Goal: Transaction & Acquisition: Book appointment/travel/reservation

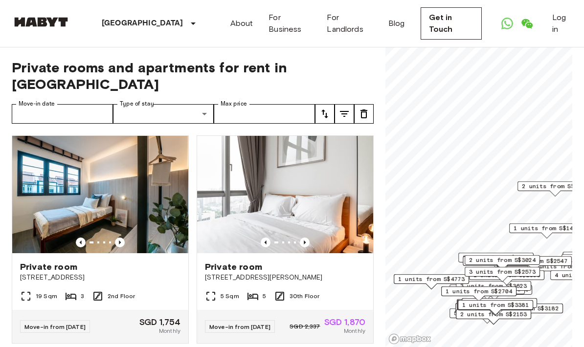
scroll to position [0, 0]
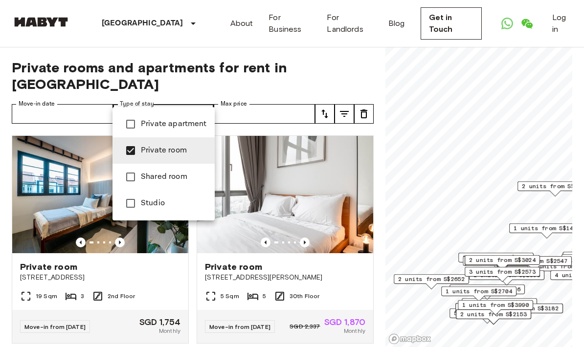
type input "**********"
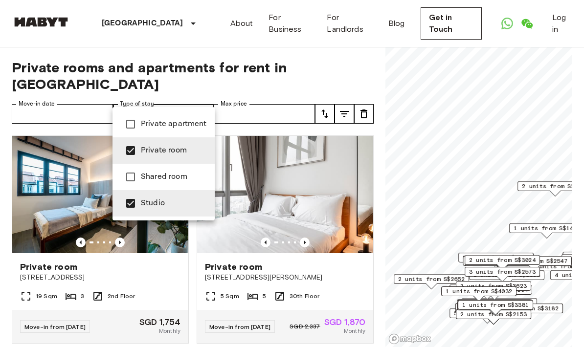
click at [104, 101] on div at bounding box center [292, 173] width 584 height 347
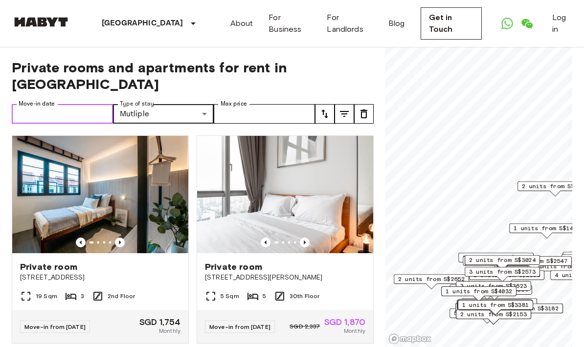
click at [95, 104] on input "Move-in date" at bounding box center [62, 114] width 101 height 20
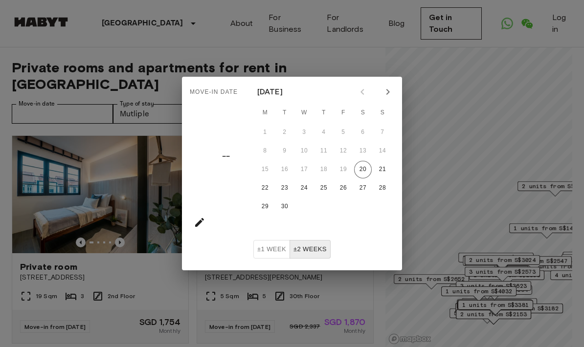
click at [392, 95] on icon "Next month" at bounding box center [388, 92] width 12 height 12
click at [282, 157] on button "7" at bounding box center [285, 151] width 18 height 18
type input "**********"
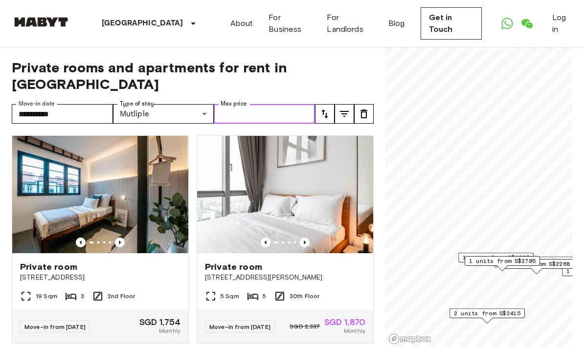
click at [301, 104] on input "Max price" at bounding box center [264, 114] width 101 height 20
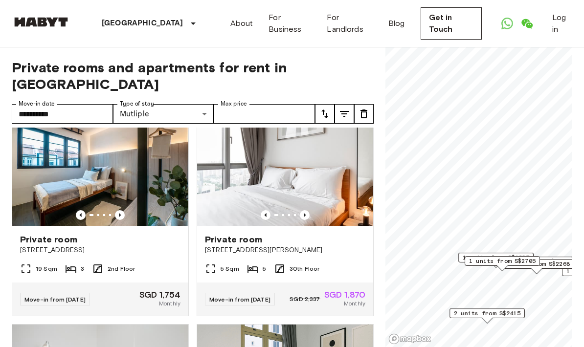
click at [346, 108] on icon "tune" at bounding box center [345, 114] width 12 height 12
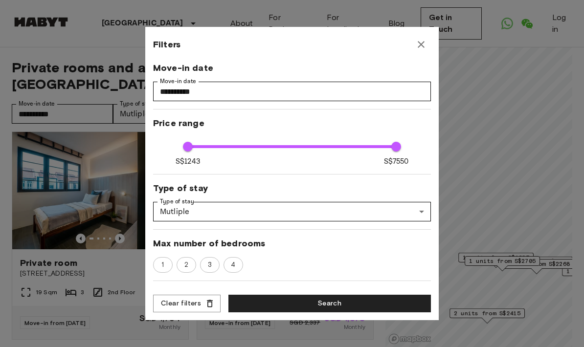
scroll to position [3, 0]
type input "****"
click at [424, 46] on icon "button" at bounding box center [421, 45] width 12 height 12
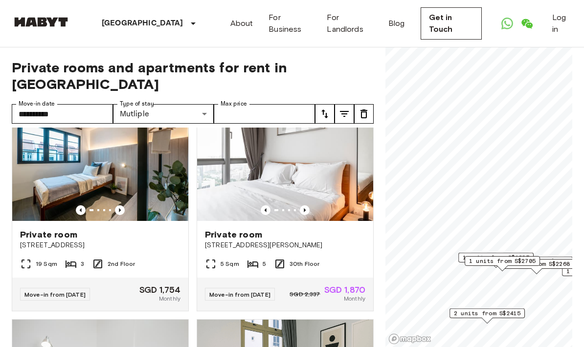
scroll to position [10, 0]
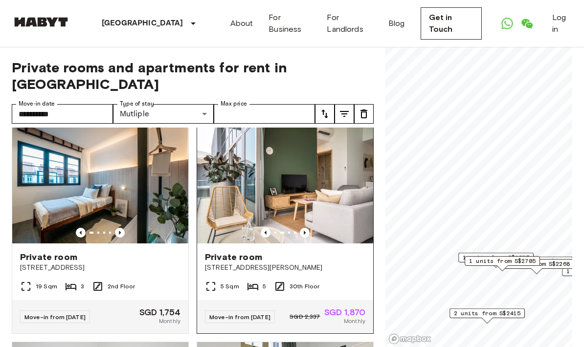
click at [309, 210] on img at bounding box center [285, 184] width 176 height 117
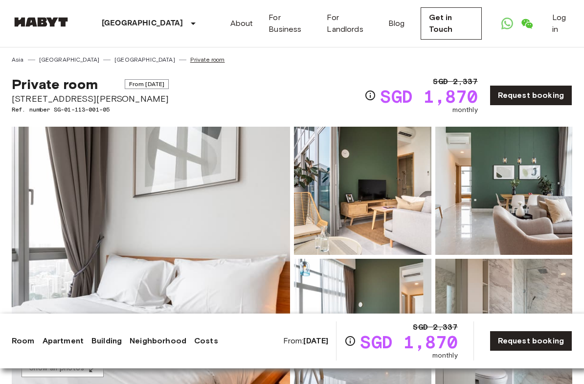
click at [190, 64] on link "Private room" at bounding box center [207, 59] width 35 height 9
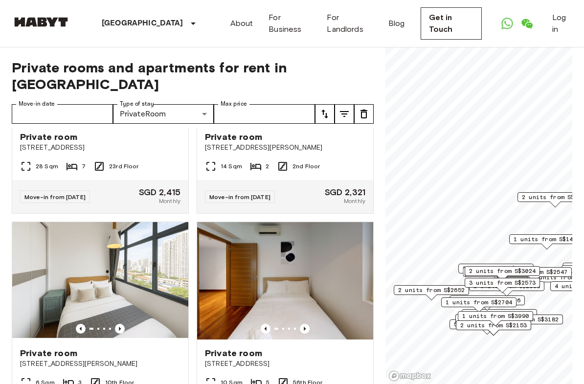
scroll to position [784, 0]
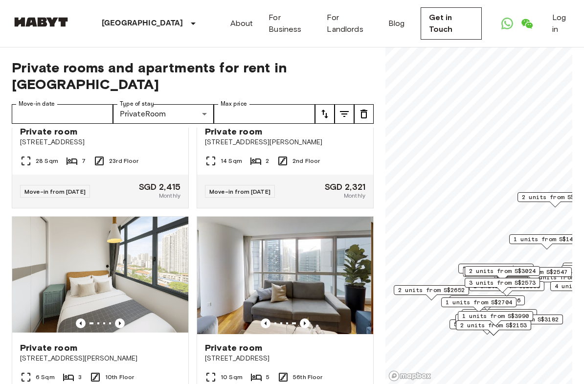
click at [353, 211] on div "Private room 2 Marina Boulevard 10 Sqm 5 56th Floor Move-in from 22 Oct 25 SGD …" at bounding box center [281, 316] width 185 height 216
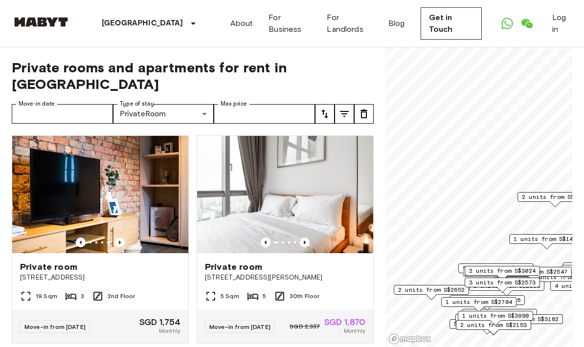
scroll to position [0, 0]
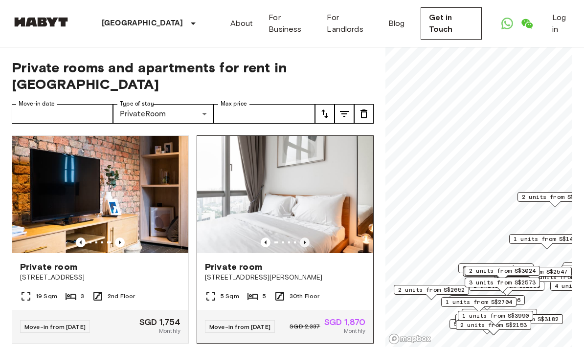
click at [306, 238] on icon "Previous image" at bounding box center [305, 243] width 10 height 10
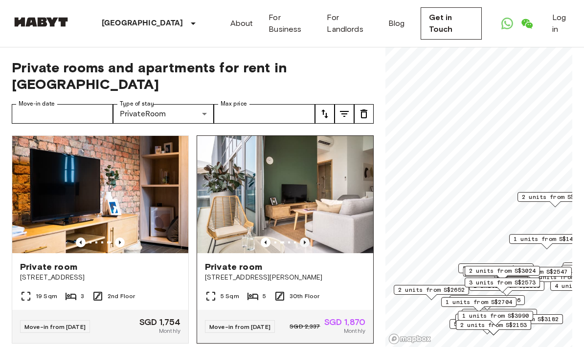
click at [309, 238] on icon "Previous image" at bounding box center [305, 243] width 10 height 10
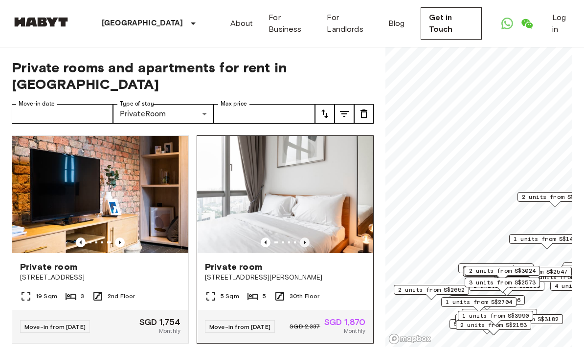
click at [308, 238] on icon "Previous image" at bounding box center [305, 243] width 10 height 10
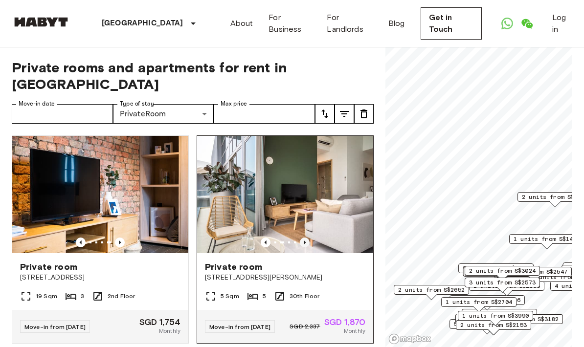
click at [308, 238] on icon "Previous image" at bounding box center [305, 243] width 10 height 10
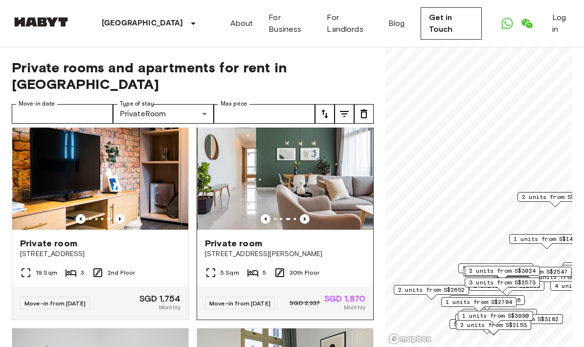
scroll to position [25, 0]
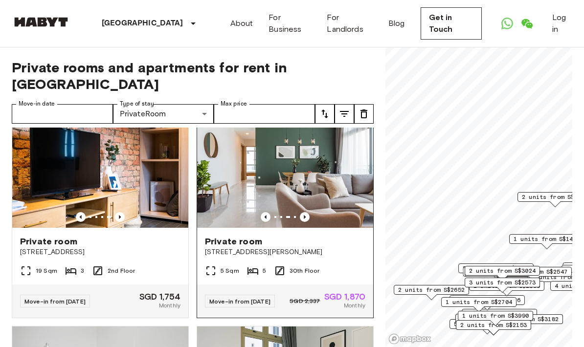
click at [339, 187] on img at bounding box center [285, 169] width 176 height 117
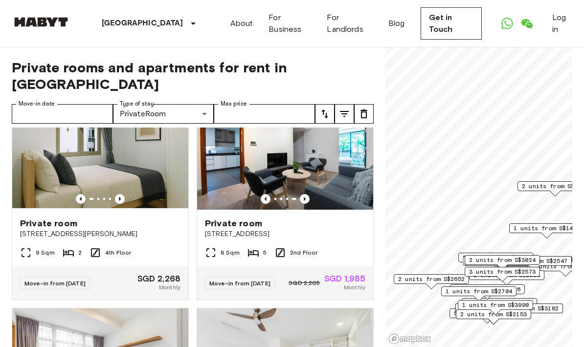
scroll to position [259, 0]
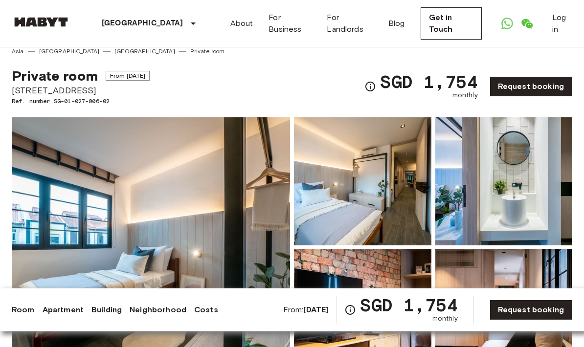
scroll to position [2, 0]
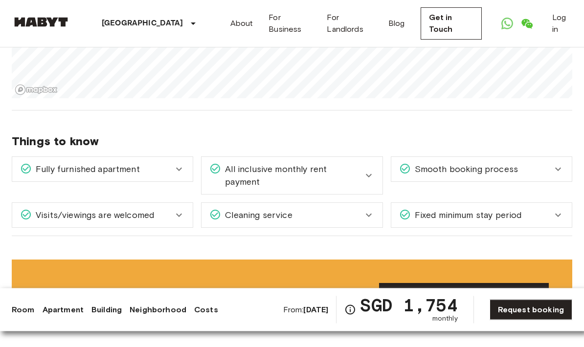
scroll to position [800, 0]
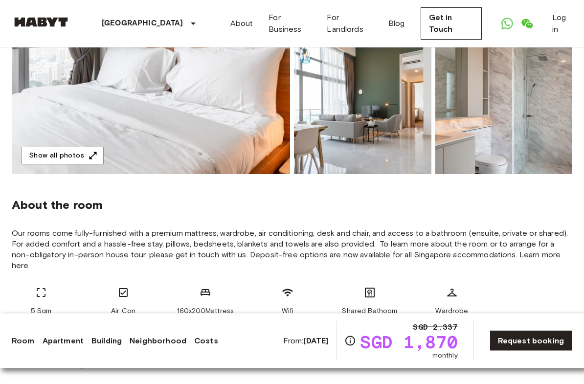
scroll to position [200, 0]
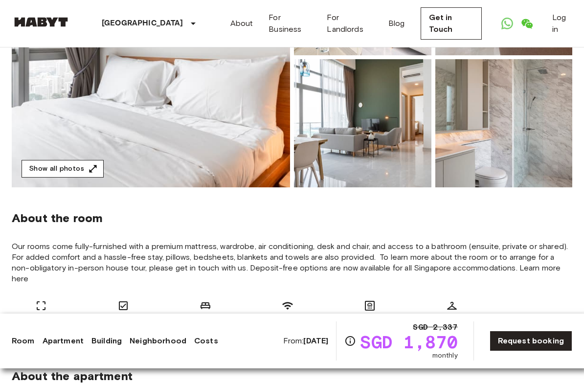
click at [93, 167] on icon "button" at bounding box center [93, 168] width 7 height 7
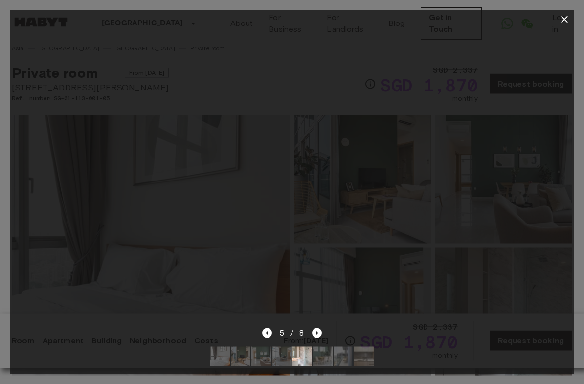
scroll to position [0, 0]
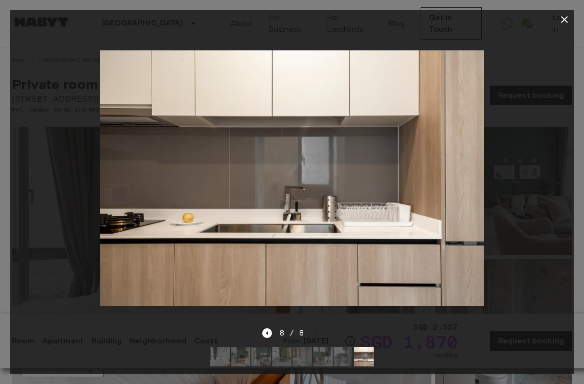
click at [567, 16] on icon "button" at bounding box center [565, 20] width 12 height 12
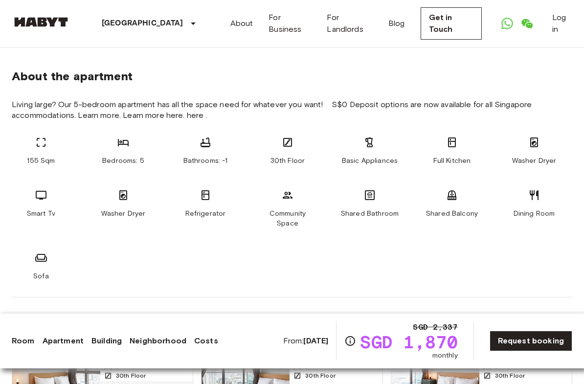
scroll to position [502, 0]
